Goal: Information Seeking & Learning: Learn about a topic

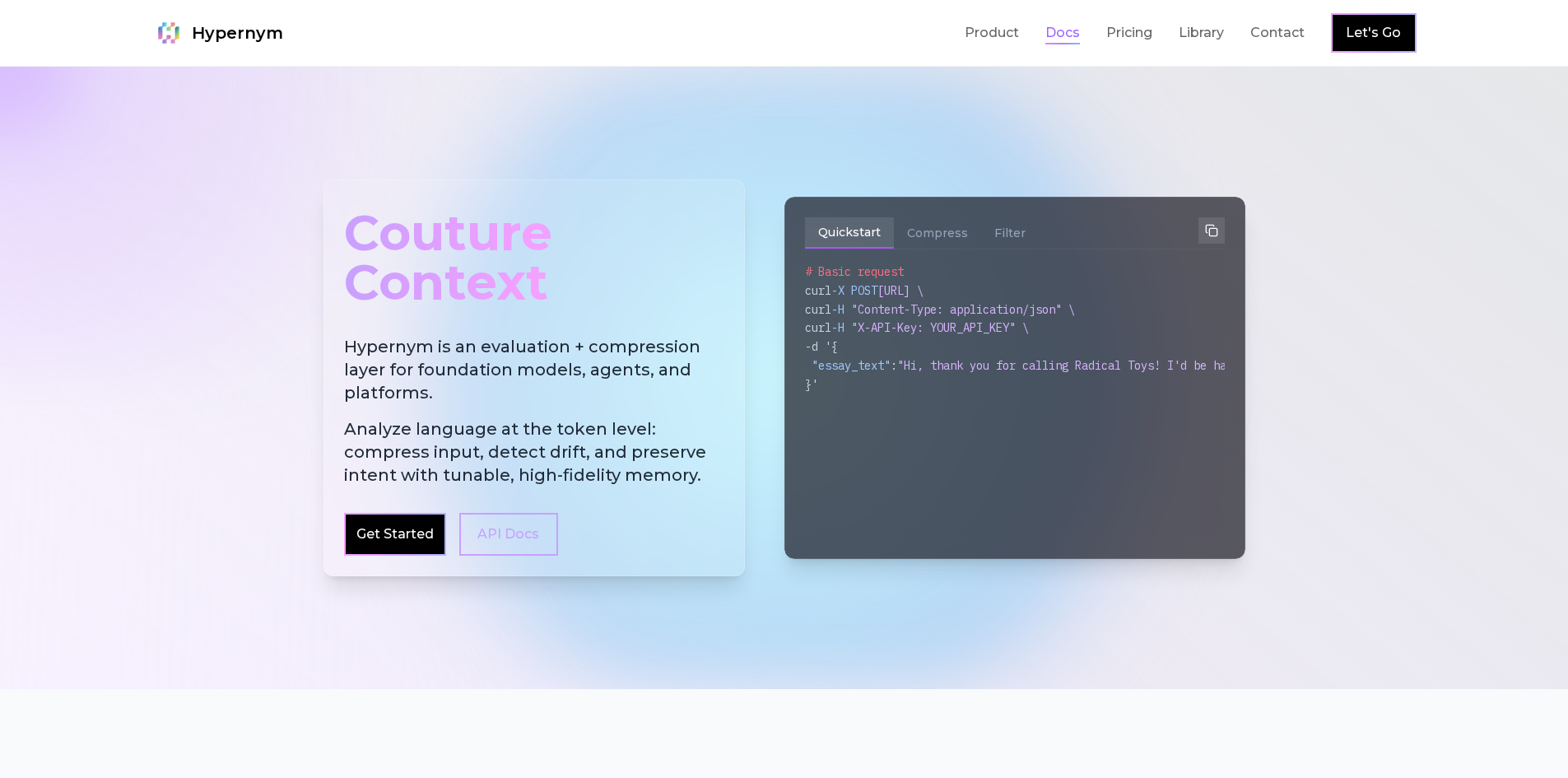
click at [1054, 36] on link "Docs" at bounding box center [1062, 33] width 35 height 20
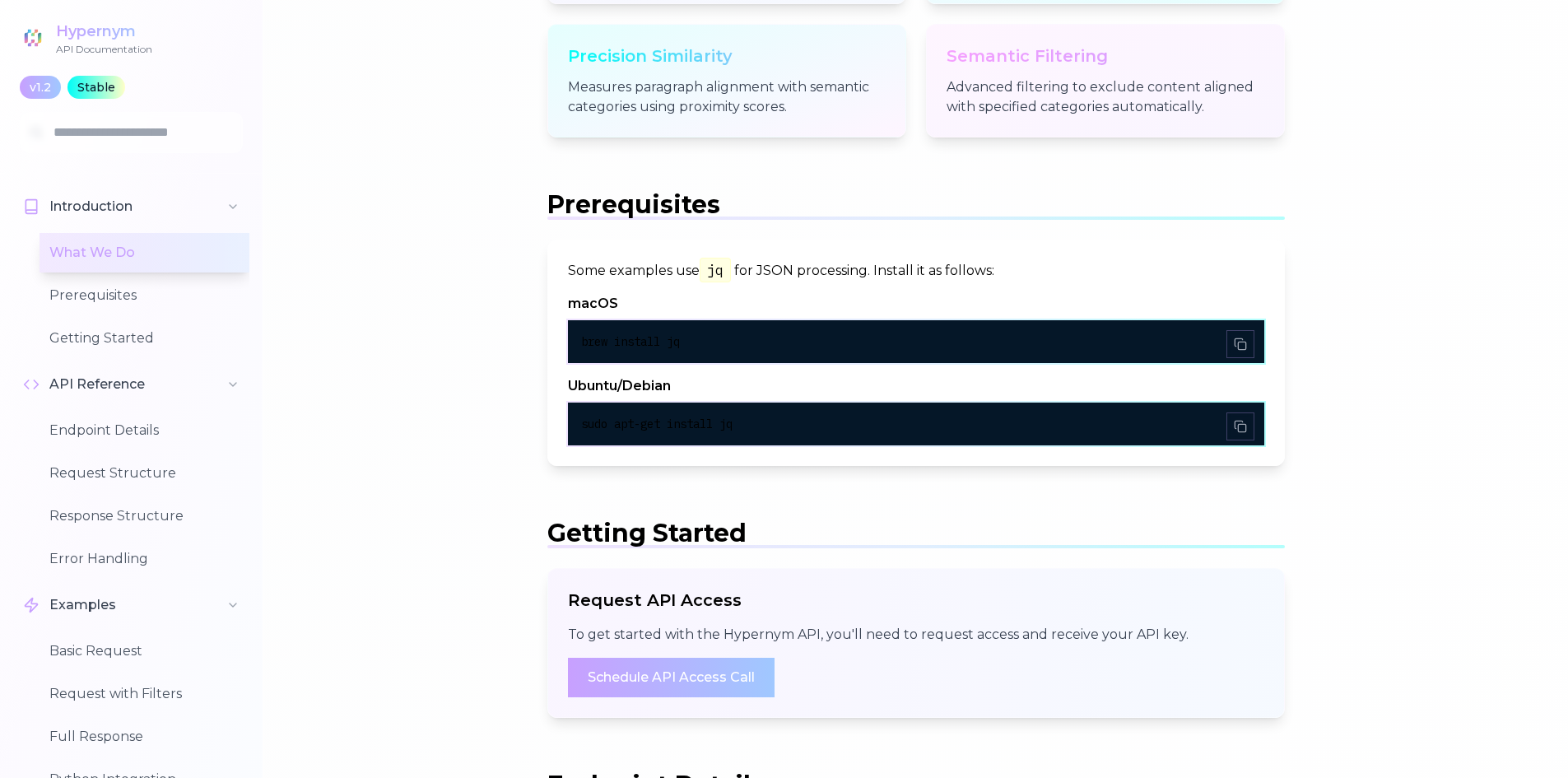
scroll to position [823, 0]
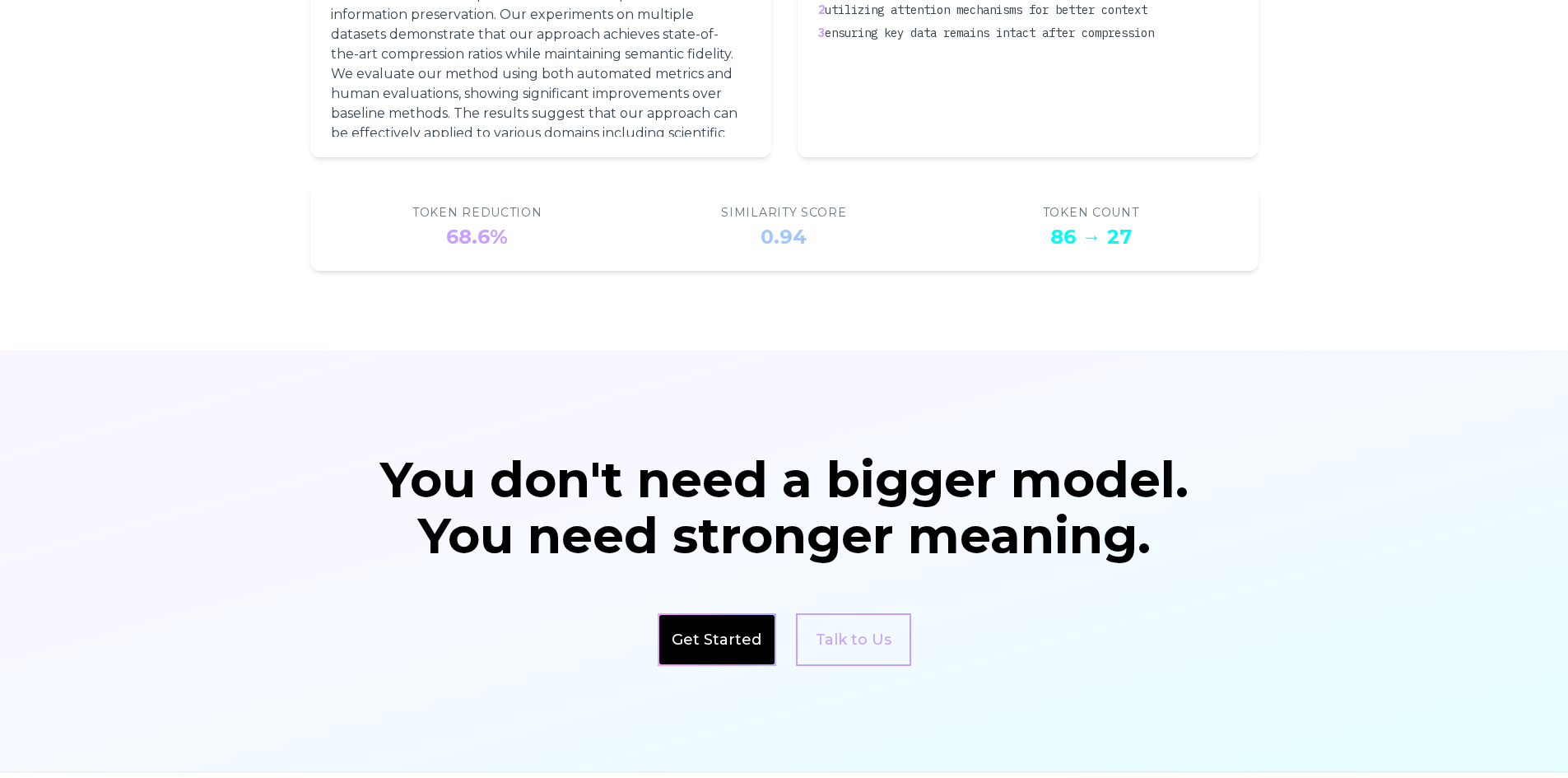
scroll to position [2746, 0]
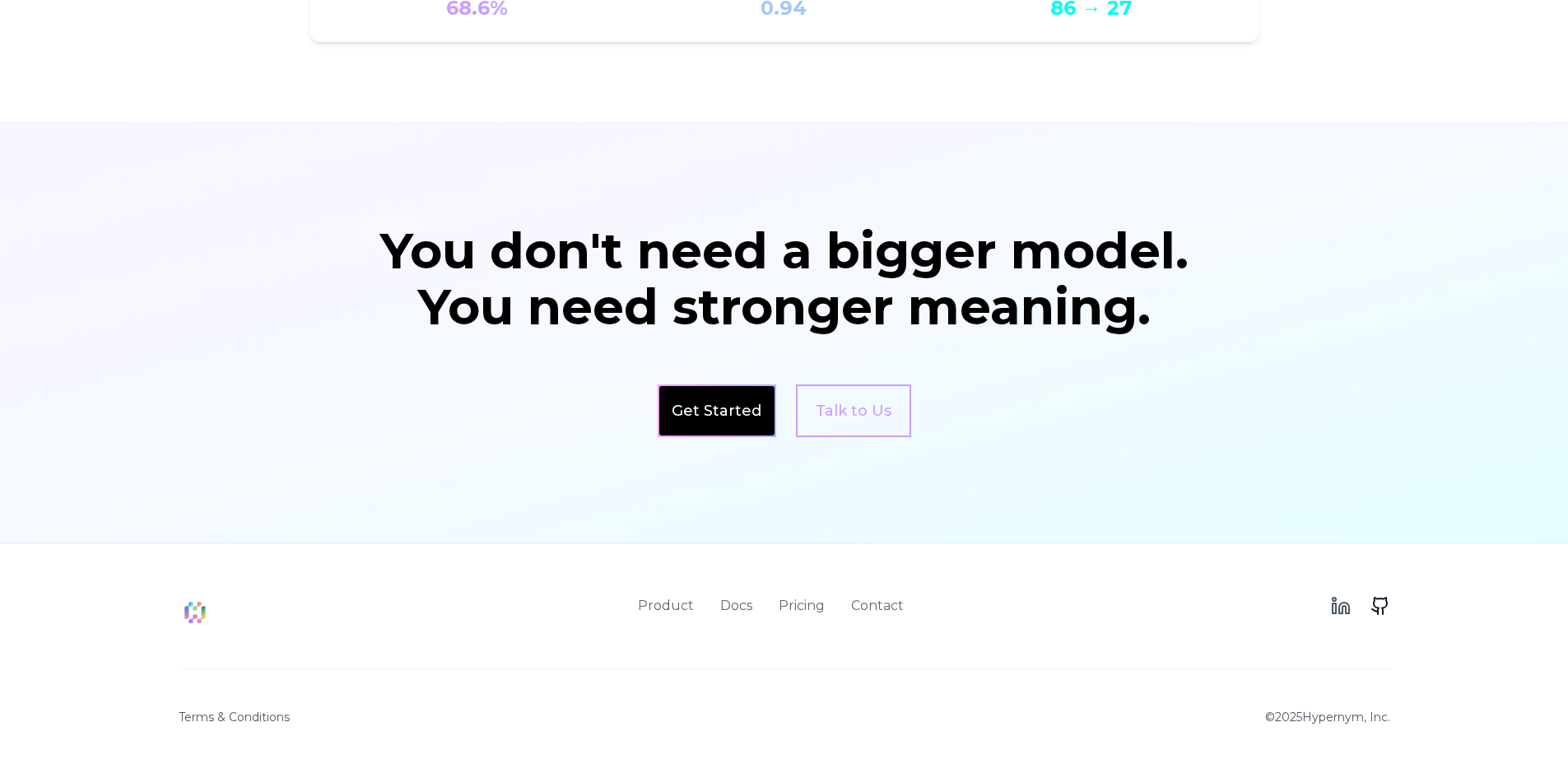
click at [1372, 610] on icon at bounding box center [1374, 610] width 6 height 3
click at [1348, 610] on icon at bounding box center [1343, 608] width 10 height 10
click at [748, 605] on link "Docs" at bounding box center [735, 605] width 32 height 20
